Goal: Task Accomplishment & Management: Manage account settings

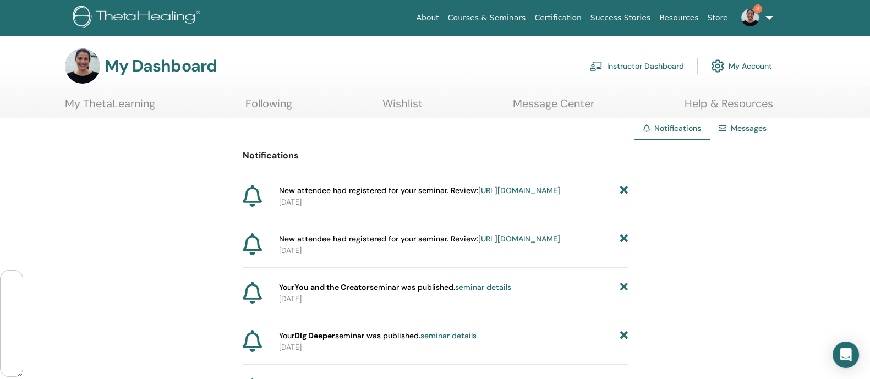
scroll to position [78694, 0]
click at [640, 62] on link "Instructor Dashboard" at bounding box center [637, 66] width 95 height 24
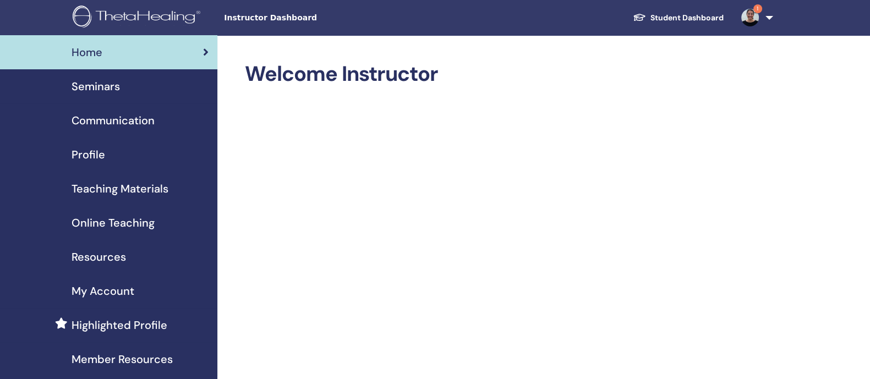
click at [99, 85] on span "Seminars" at bounding box center [96, 86] width 48 height 17
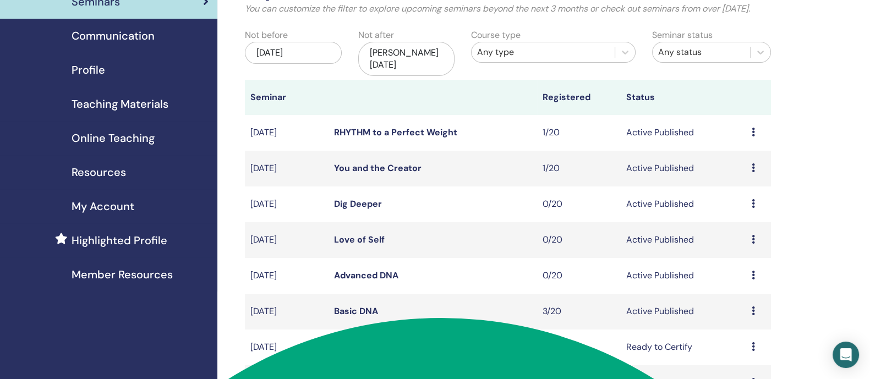
scroll to position [115, 0]
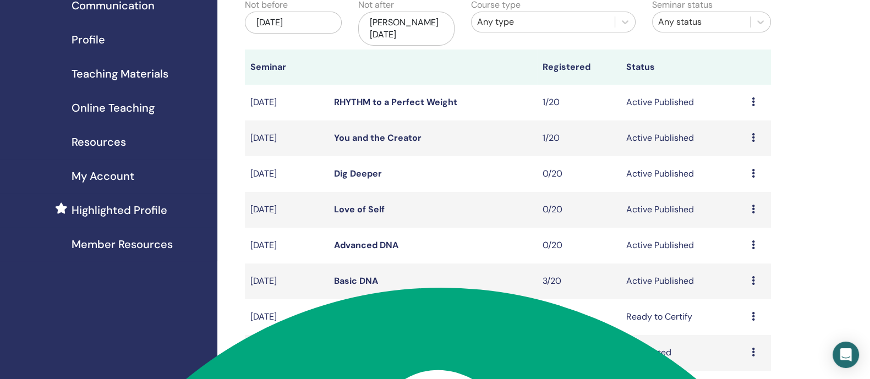
click at [754, 140] on icon at bounding box center [753, 137] width 3 height 9
click at [737, 165] on li "Edit" at bounding box center [741, 166] width 59 height 17
click at [752, 140] on icon at bounding box center [753, 137] width 3 height 9
click at [722, 162] on link "Edit" at bounding box center [726, 166] width 16 height 12
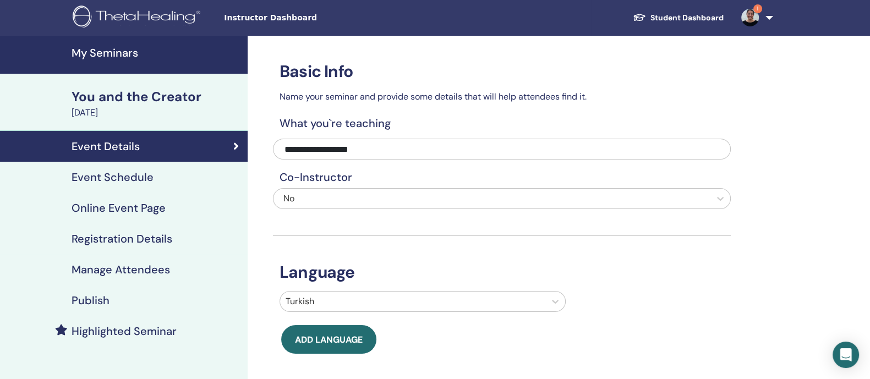
scroll to position [78694, 0]
click at [127, 180] on h4 "Event Schedule" at bounding box center [113, 177] width 82 height 13
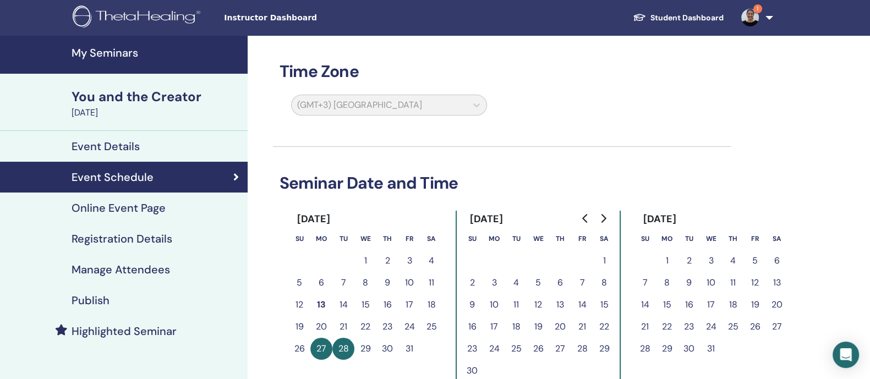
click at [367, 345] on button "29" at bounding box center [366, 349] width 22 height 22
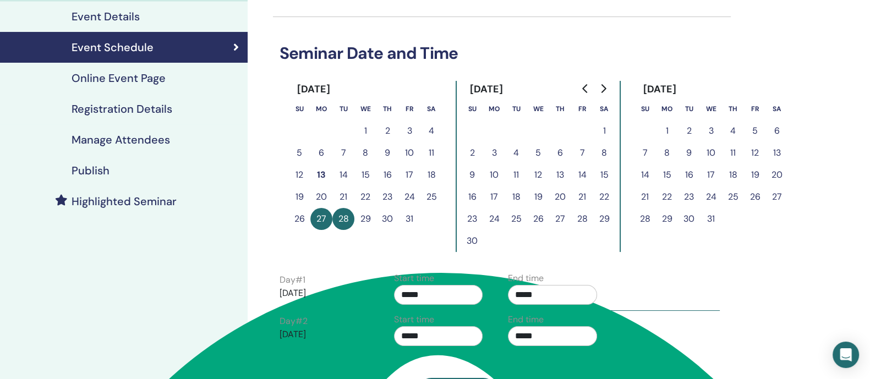
scroll to position [138, 0]
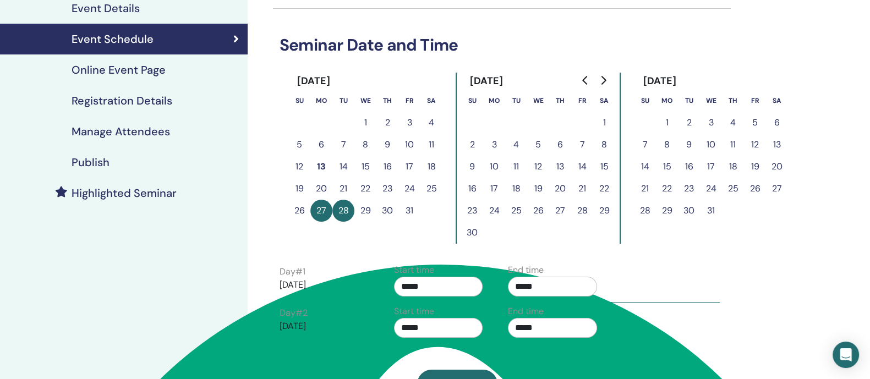
click at [363, 209] on button "29" at bounding box center [366, 211] width 22 height 22
click at [388, 208] on button "30" at bounding box center [388, 211] width 22 height 22
click at [365, 210] on button "29" at bounding box center [366, 211] width 22 height 22
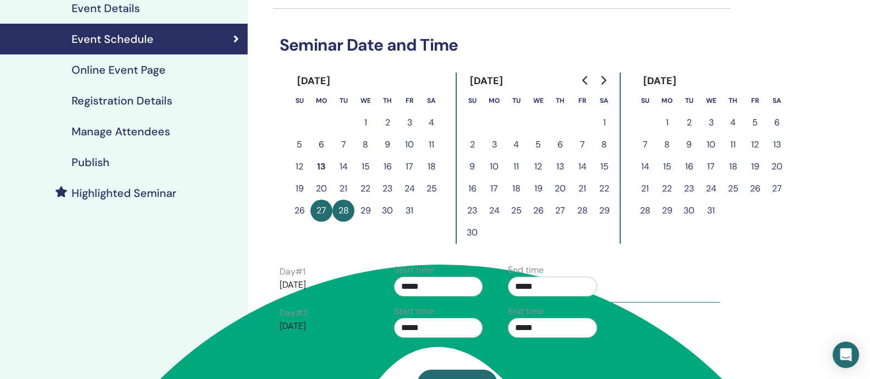
click at [365, 210] on button "29" at bounding box center [366, 211] width 22 height 22
click at [316, 208] on button "27" at bounding box center [322, 211] width 22 height 22
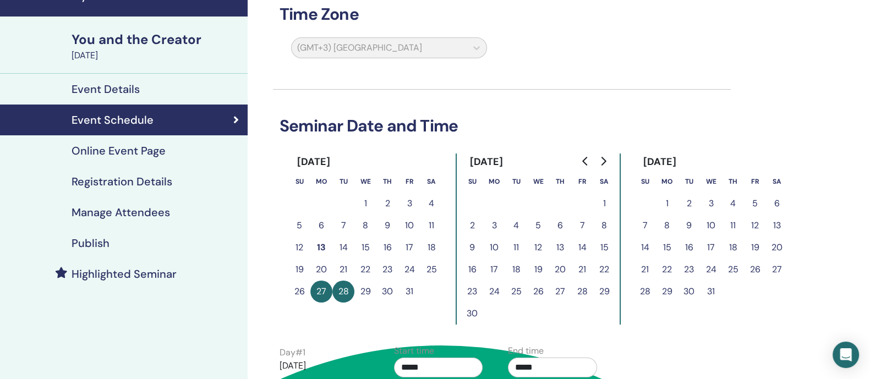
scroll to position [0, 0]
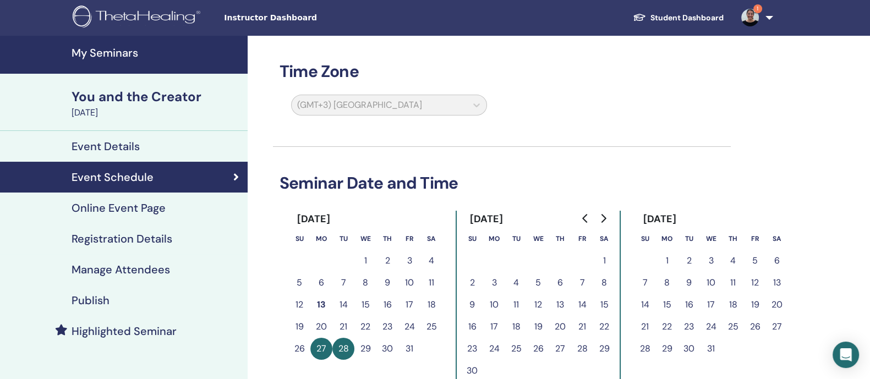
click at [318, 351] on button "27" at bounding box center [322, 349] width 22 height 22
click at [336, 350] on button "28" at bounding box center [344, 349] width 22 height 22
